Goal: Task Accomplishment & Management: Complete application form

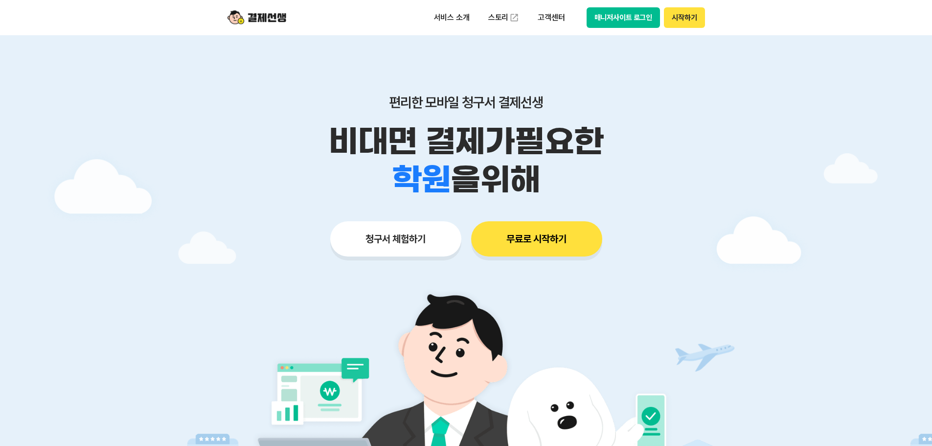
click at [677, 14] on button "시작하기" at bounding box center [684, 17] width 41 height 21
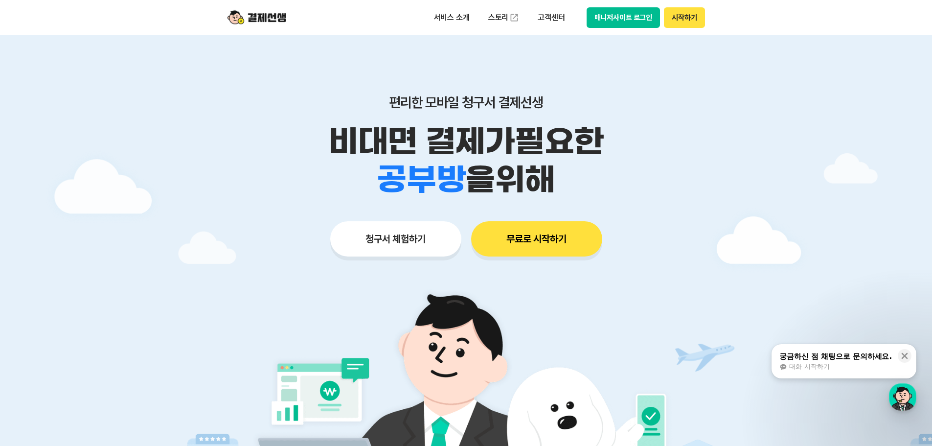
click at [694, 23] on button "시작하기" at bounding box center [684, 17] width 41 height 21
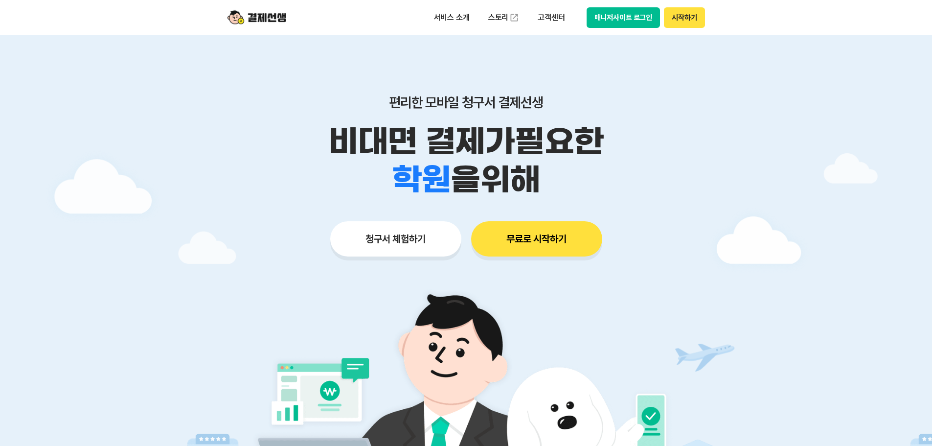
click at [685, 18] on button "시작하기" at bounding box center [684, 17] width 41 height 21
click at [699, 19] on button "시작하기" at bounding box center [684, 17] width 41 height 21
